Goal: Information Seeking & Learning: Learn about a topic

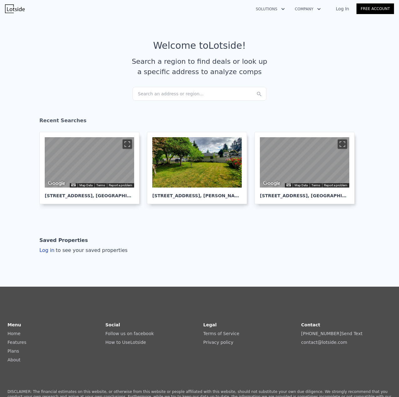
click at [150, 90] on div "Search an address or region..." at bounding box center [200, 94] width 134 height 14
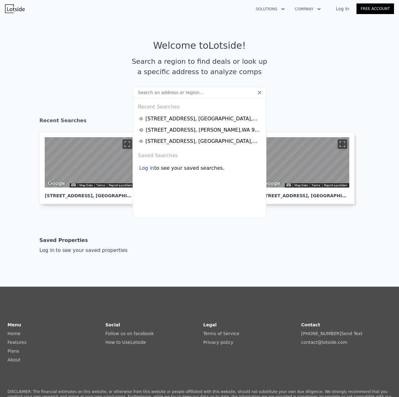
click at [154, 93] on input "text" at bounding box center [200, 92] width 134 height 11
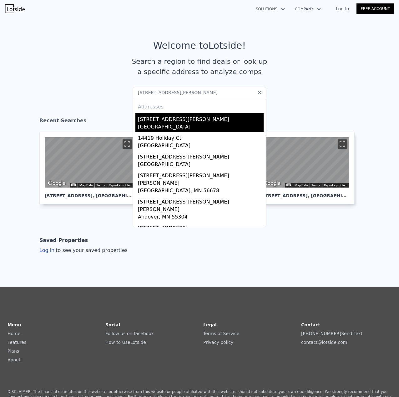
type input "[STREET_ADDRESS][PERSON_NAME]"
click at [157, 125] on div "[GEOGRAPHIC_DATA]" at bounding box center [201, 127] width 126 height 9
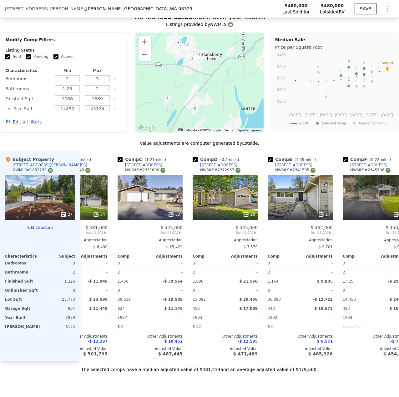
scroll to position [499, 0]
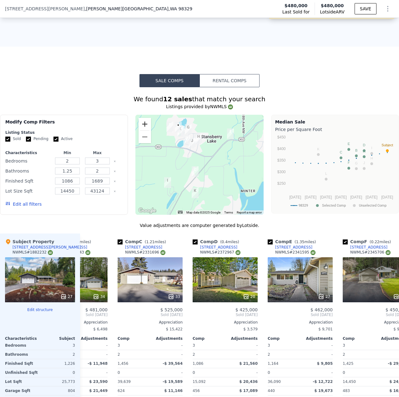
click at [143, 130] on button "Zoom in" at bounding box center [145, 124] width 13 height 13
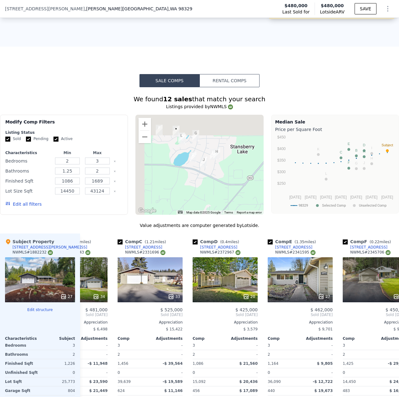
drag, startPoint x: 204, startPoint y: 157, endPoint x: 224, endPoint y: 198, distance: 45.3
click at [224, 198] on div at bounding box center [200, 165] width 128 height 100
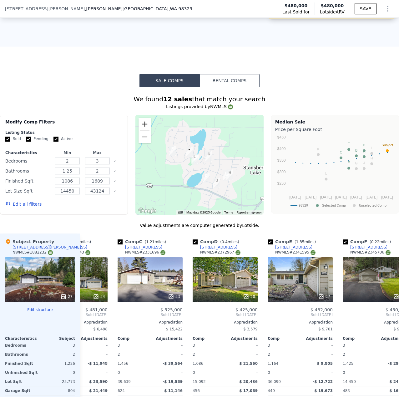
click at [141, 129] on button "Zoom in" at bounding box center [145, 124] width 13 height 13
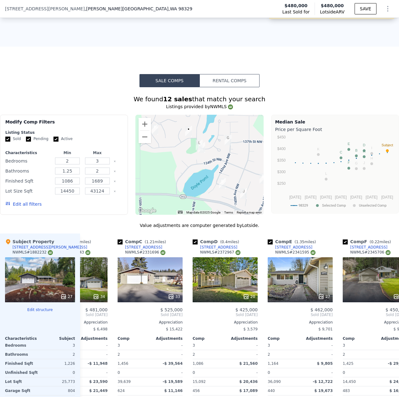
drag, startPoint x: 210, startPoint y: 184, endPoint x: 219, endPoint y: 171, distance: 15.7
click at [219, 171] on div at bounding box center [200, 165] width 128 height 100
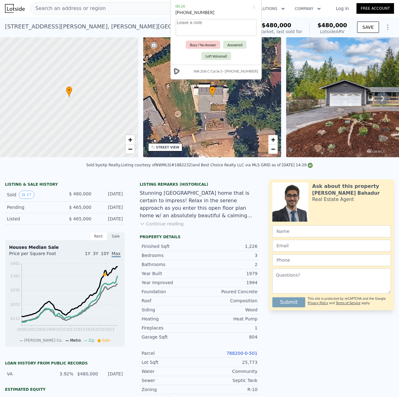
scroll to position [0, 0]
click at [223, 45] on button "Answered" at bounding box center [234, 45] width 23 height 8
click at [229, 45] on div "• + −" at bounding box center [212, 98] width 138 height 120
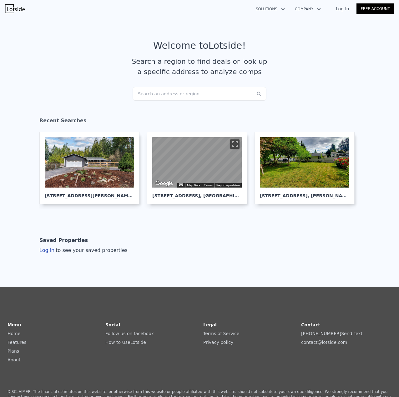
click at [201, 95] on div "Search an address or region..." at bounding box center [200, 94] width 134 height 14
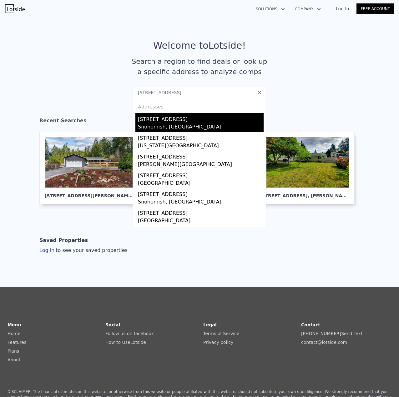
type input "7315 180th St SE"
click at [156, 118] on div "7315 180th St SE" at bounding box center [201, 118] width 126 height 10
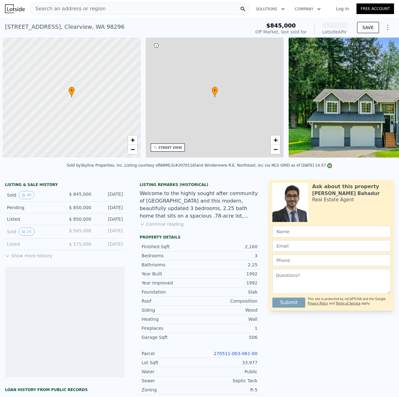
scroll to position [0, 3]
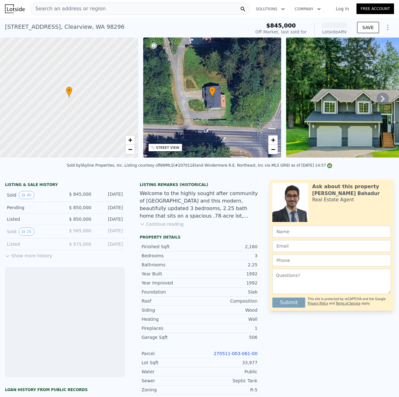
click at [156, 118] on div "• + −" at bounding box center [212, 98] width 138 height 120
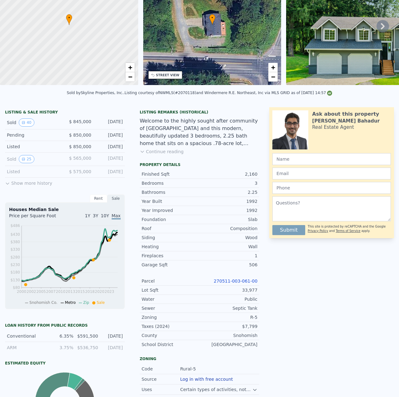
scroll to position [2, 0]
